Goal: Transaction & Acquisition: Purchase product/service

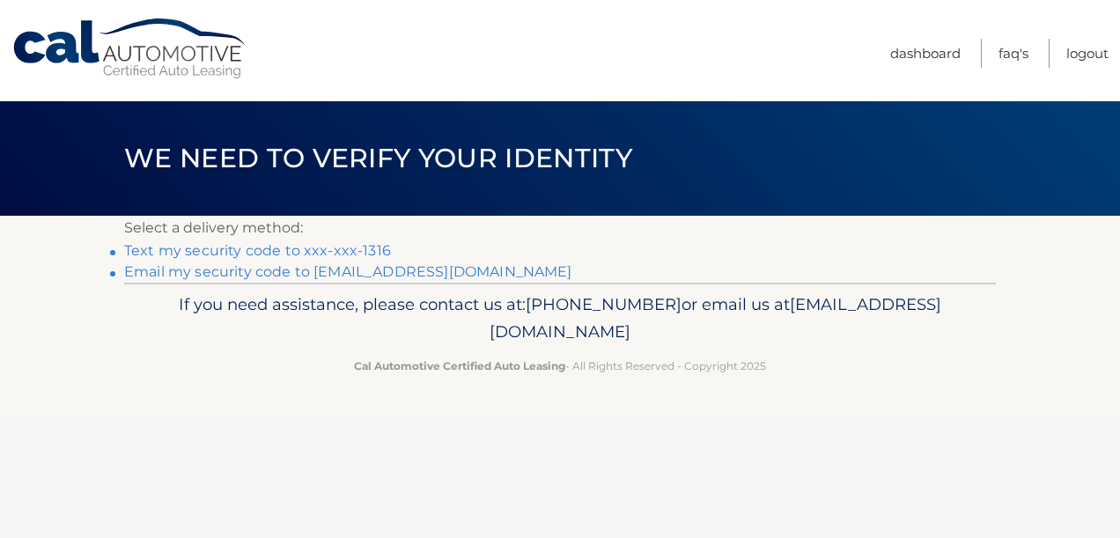
click at [252, 252] on link "Text my security code to xxx-xxx-1316" at bounding box center [257, 250] width 267 height 17
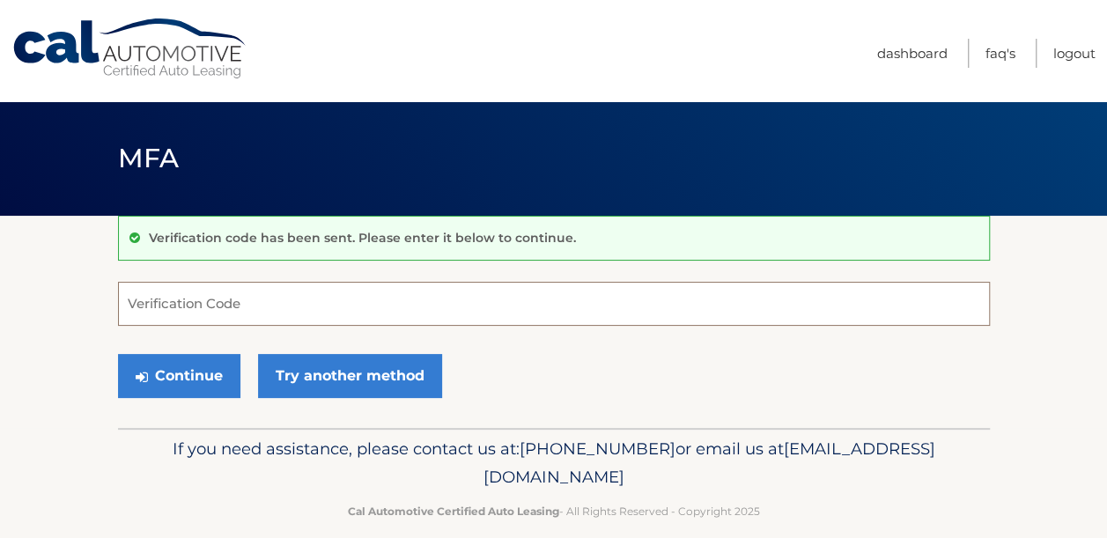
click at [225, 312] on input "Verification Code" at bounding box center [554, 304] width 872 height 44
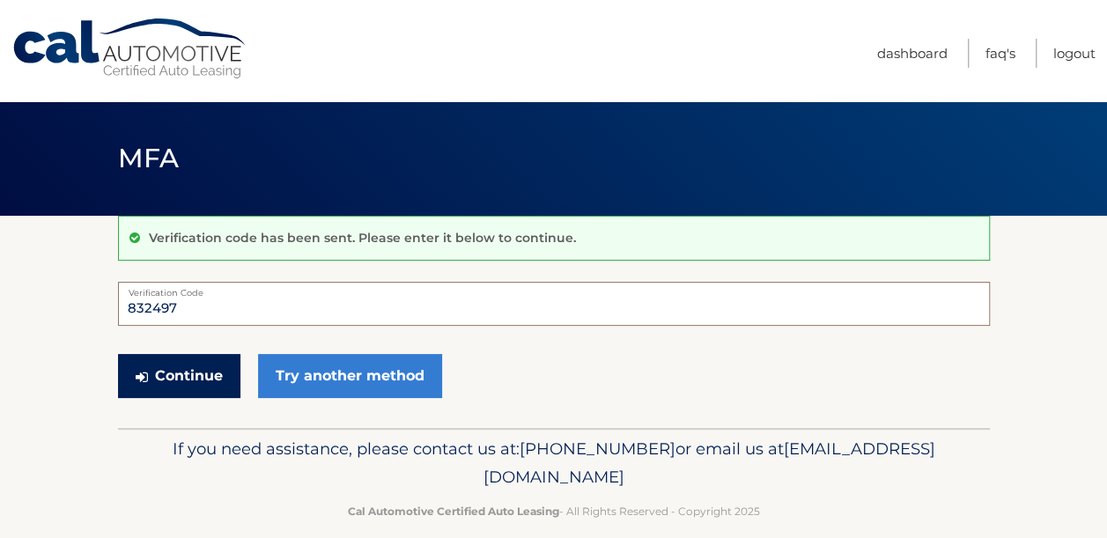
type input "832497"
click at [210, 367] on button "Continue" at bounding box center [179, 376] width 122 height 44
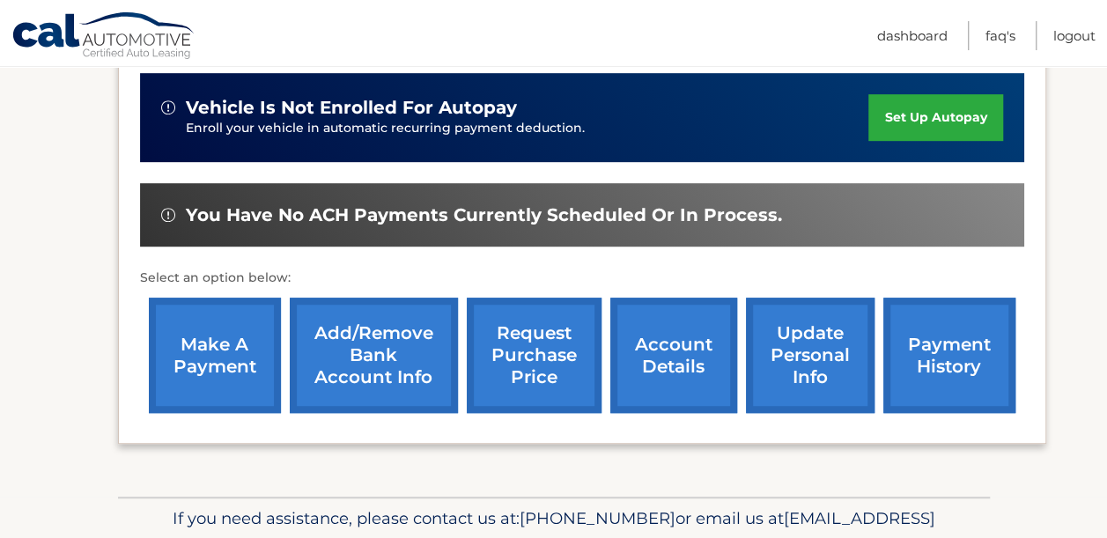
scroll to position [527, 0]
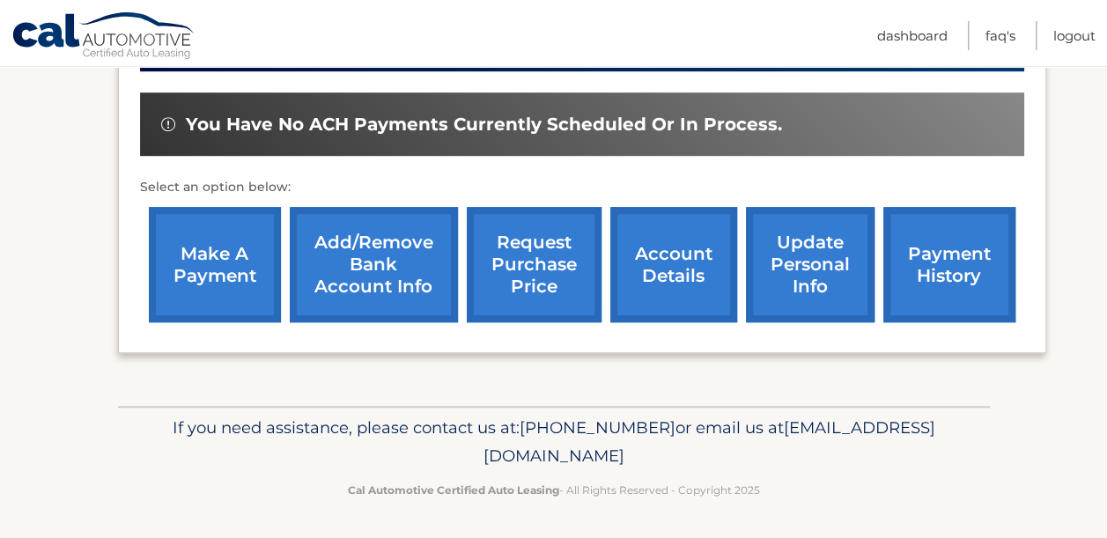
click at [232, 279] on link "make a payment" at bounding box center [215, 264] width 132 height 115
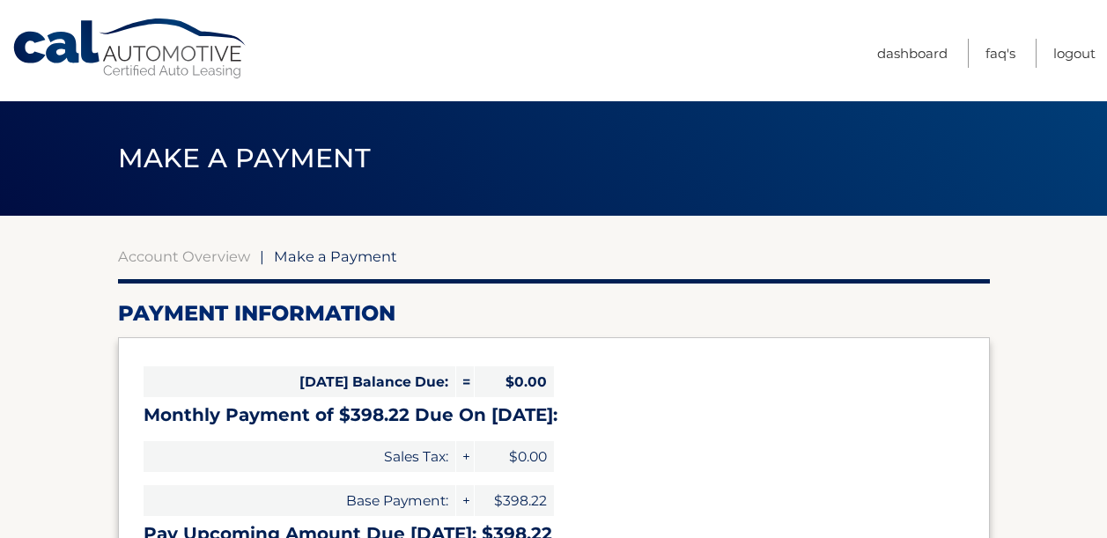
select select "OGM0OTcyMDItYmI4Yi00OWI4LWFiYTUtYmI3ZTg0ZjkxMGIx"
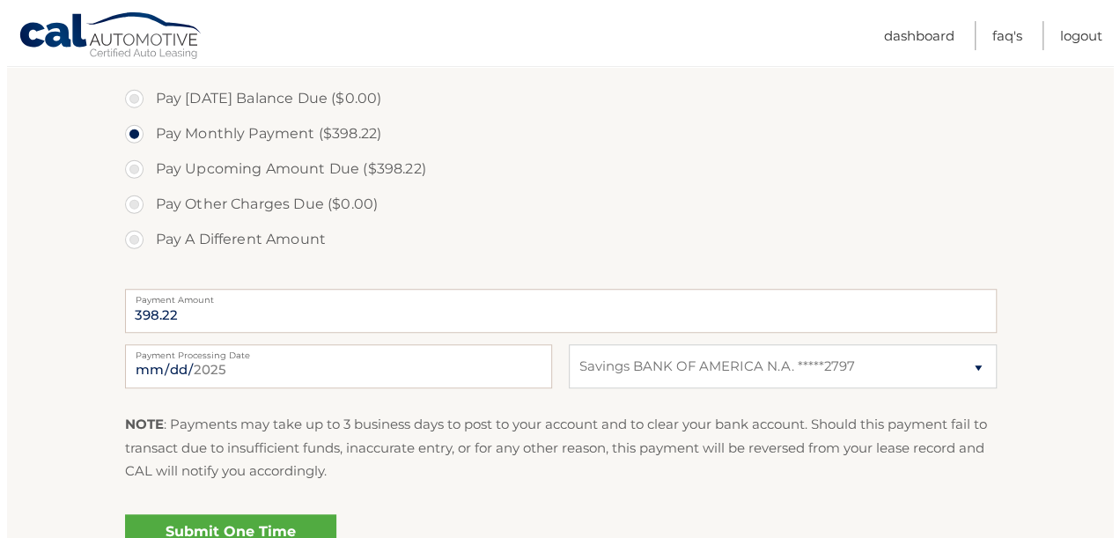
scroll to position [704, 0]
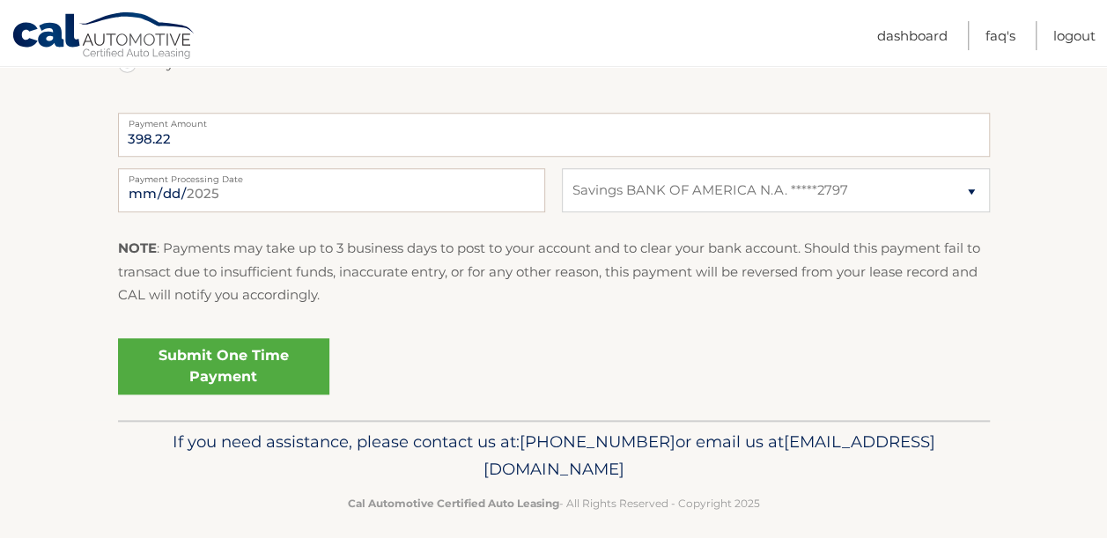
click at [238, 368] on link "Submit One Time Payment" at bounding box center [223, 366] width 211 height 56
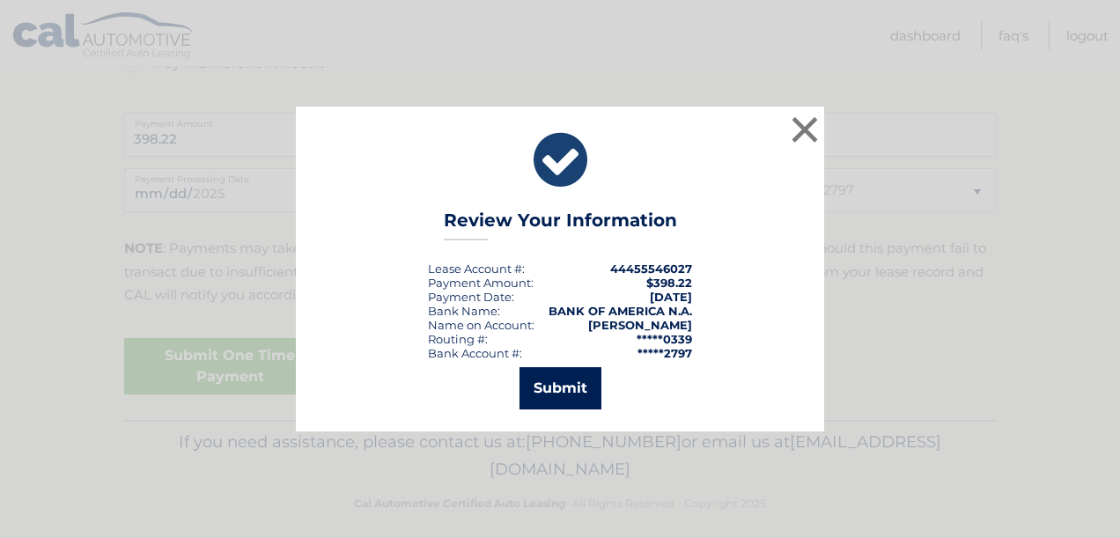
click at [549, 394] on button "Submit" at bounding box center [561, 388] width 82 height 42
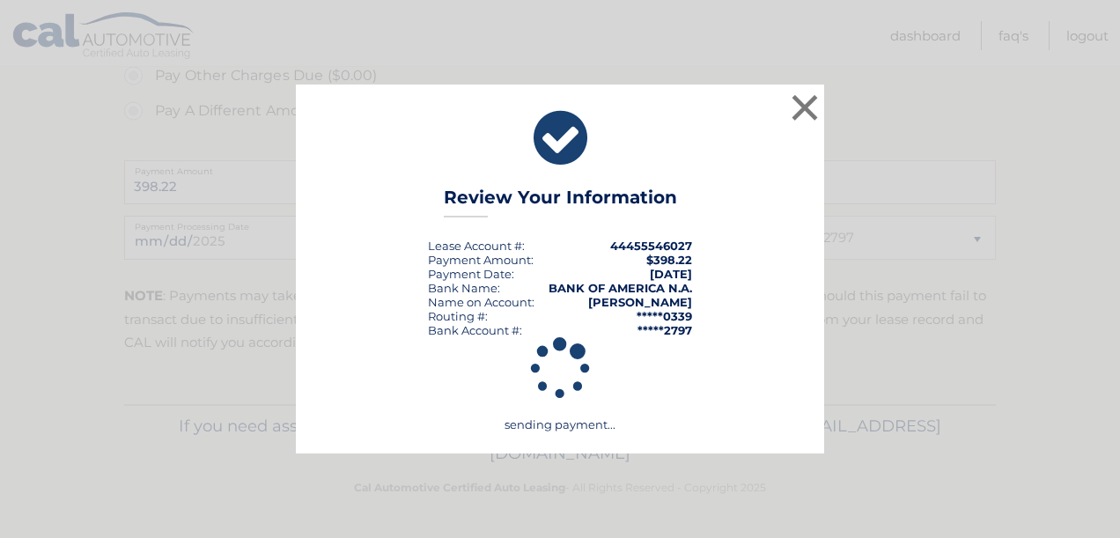
scroll to position [655, 0]
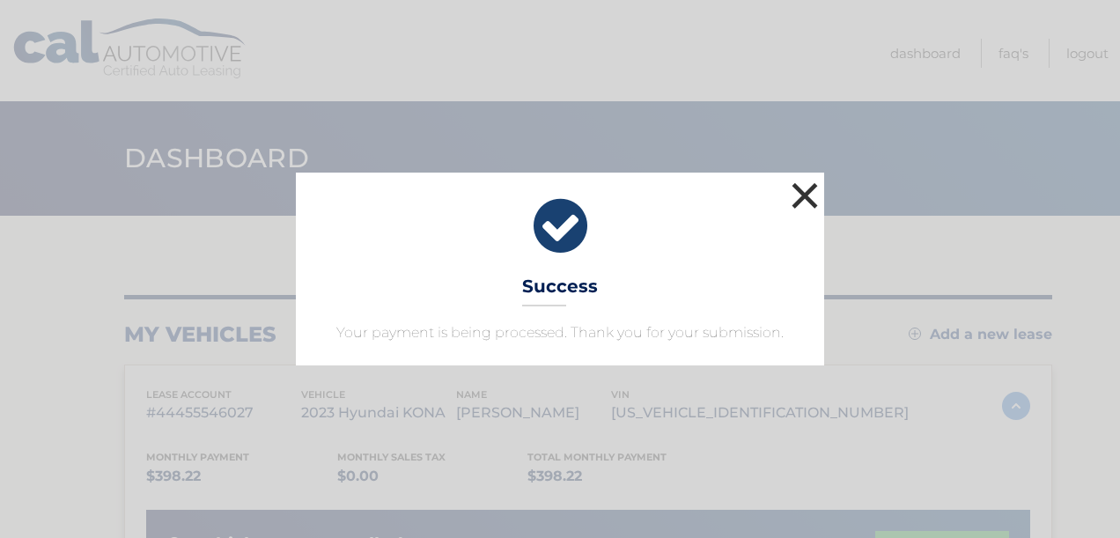
click at [812, 195] on button "×" at bounding box center [804, 195] width 35 height 35
